Goal: Information Seeking & Learning: Learn about a topic

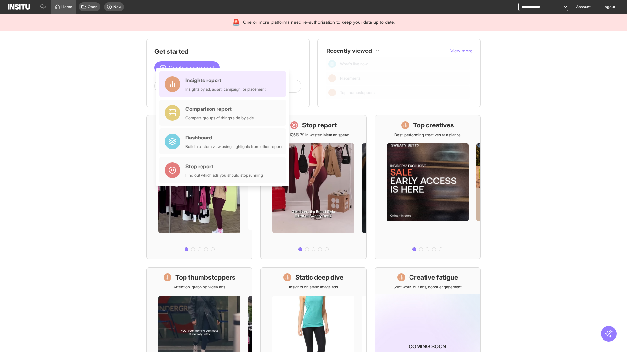
click at [224, 85] on div "Insights report Insights by ad, adset, campaign, or placement" at bounding box center [225, 84] width 80 height 16
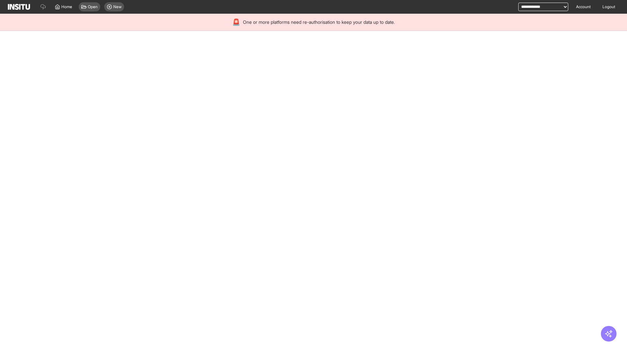
select select "**"
